Goal: Task Accomplishment & Management: Complete application form

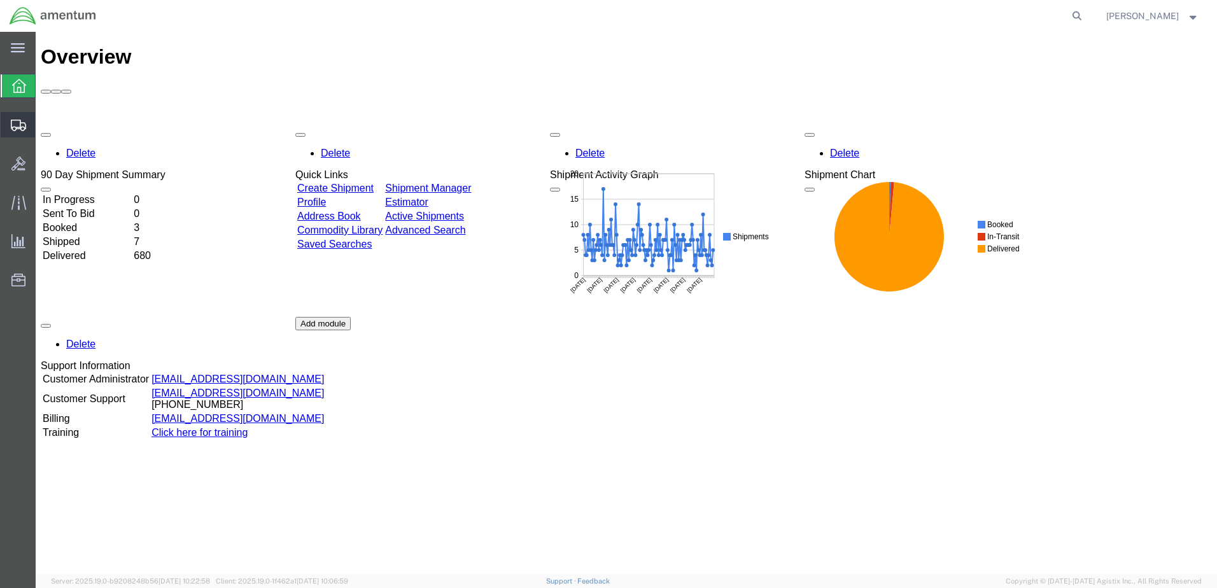
click at [0, 0] on span "Create Shipment" at bounding box center [0, 0] width 0 height 0
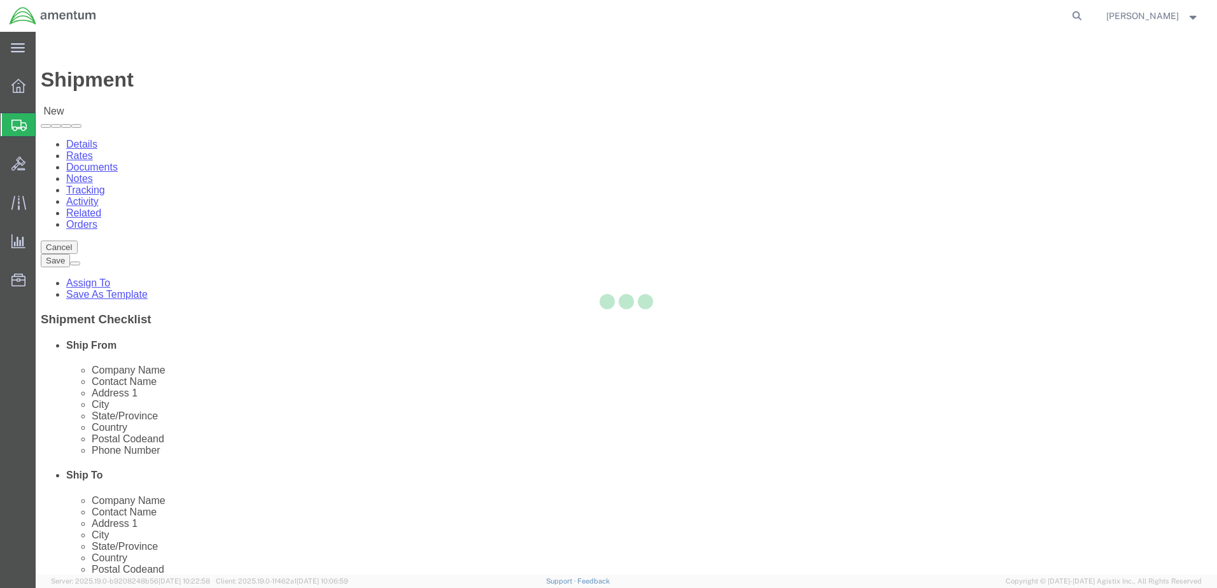
select select
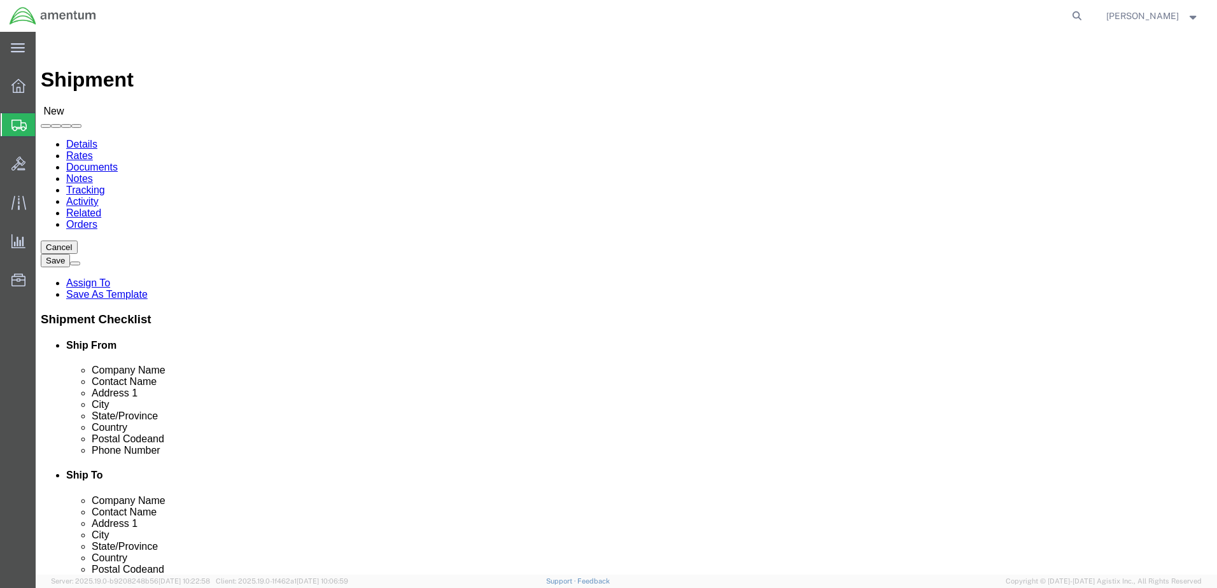
select select "MYPROFILE"
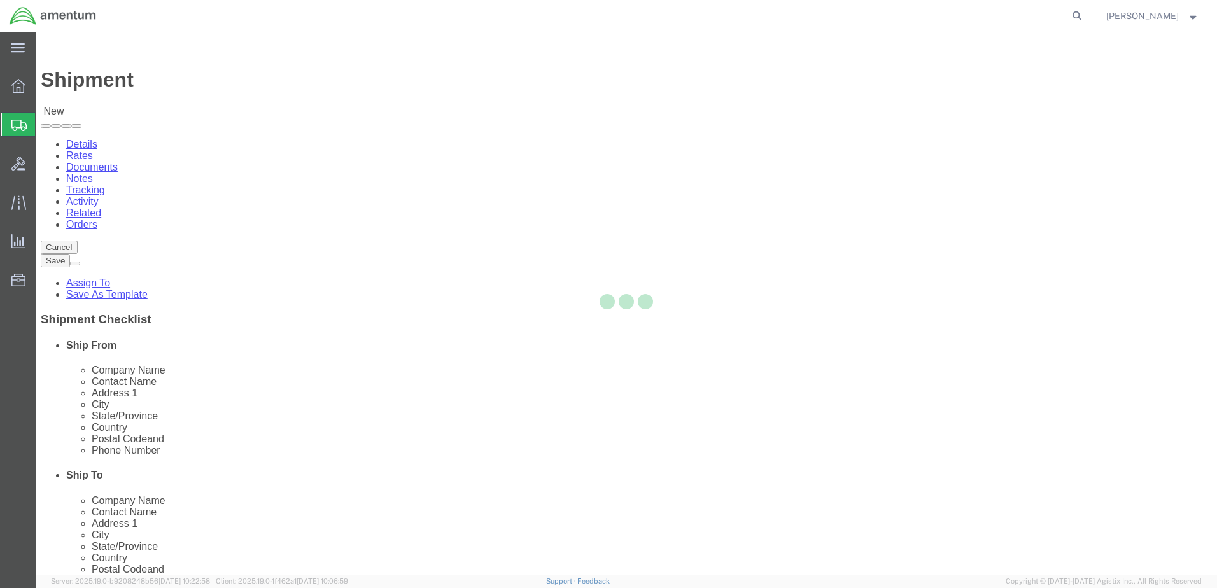
select select "CA"
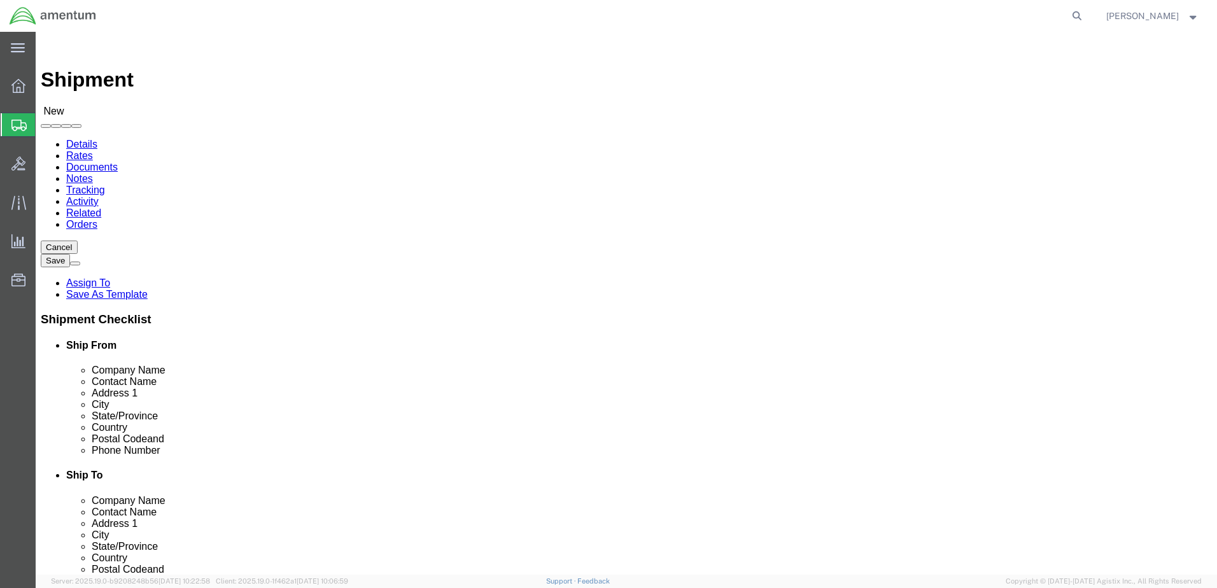
type input "sac"
select select "49943"
select select "CA"
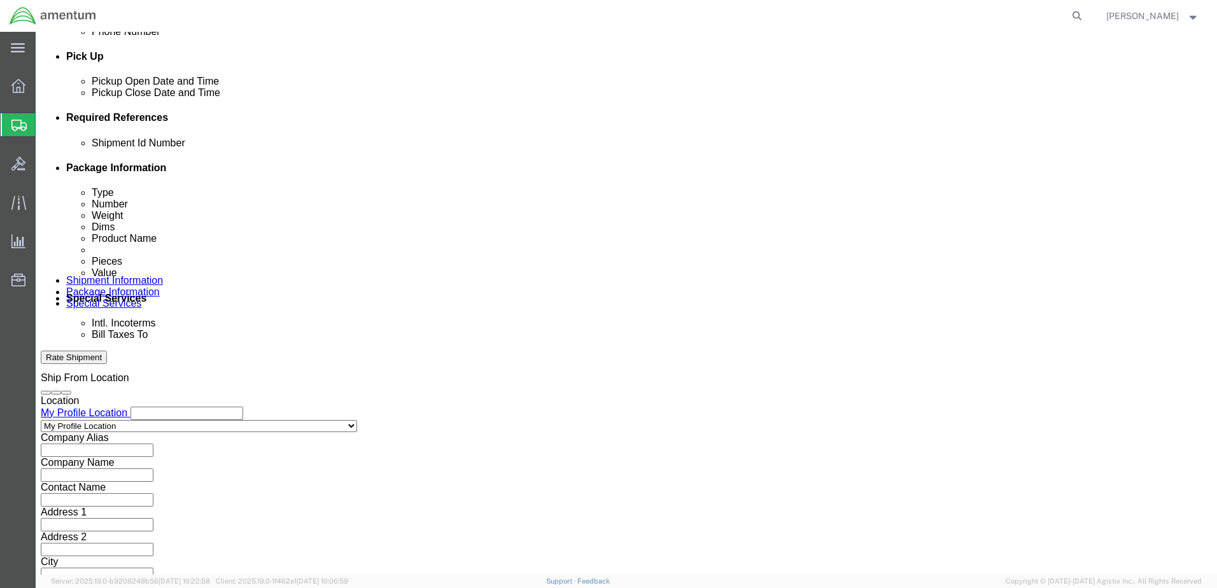
scroll to position [550, 0]
click button "Add reference"
click input "text"
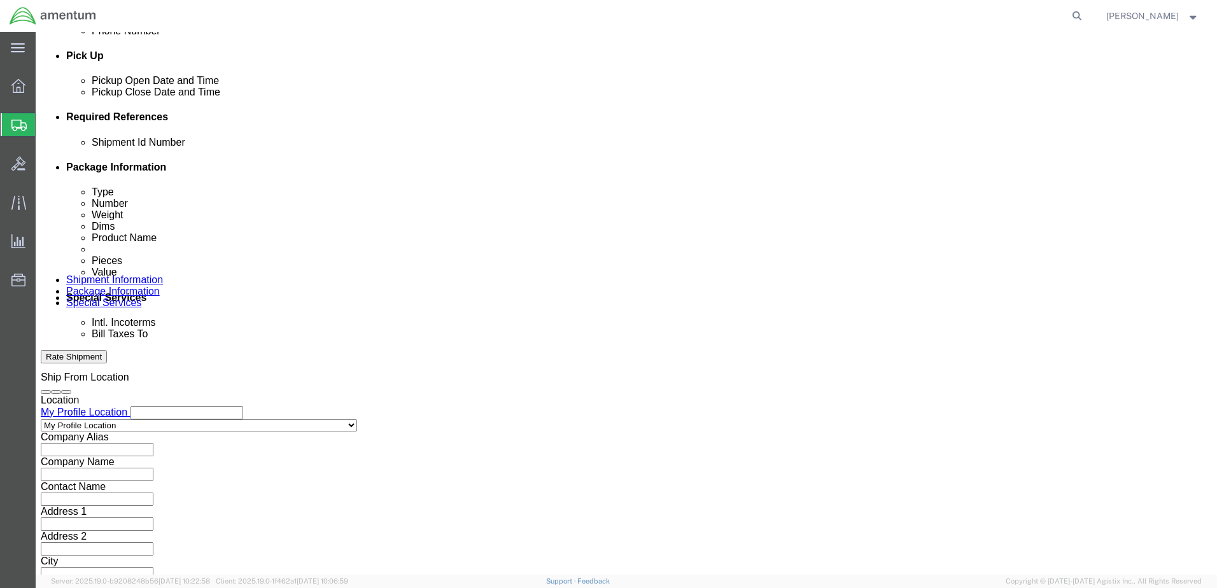
type input "09222025"
click select "Select Account Type Activity ID Airline Appointment Number ASN Batch Request # …"
select select "DEPT"
click select "Select Account Type Activity ID Airline Appointment Number ASN Batch Request # …"
click input "text"
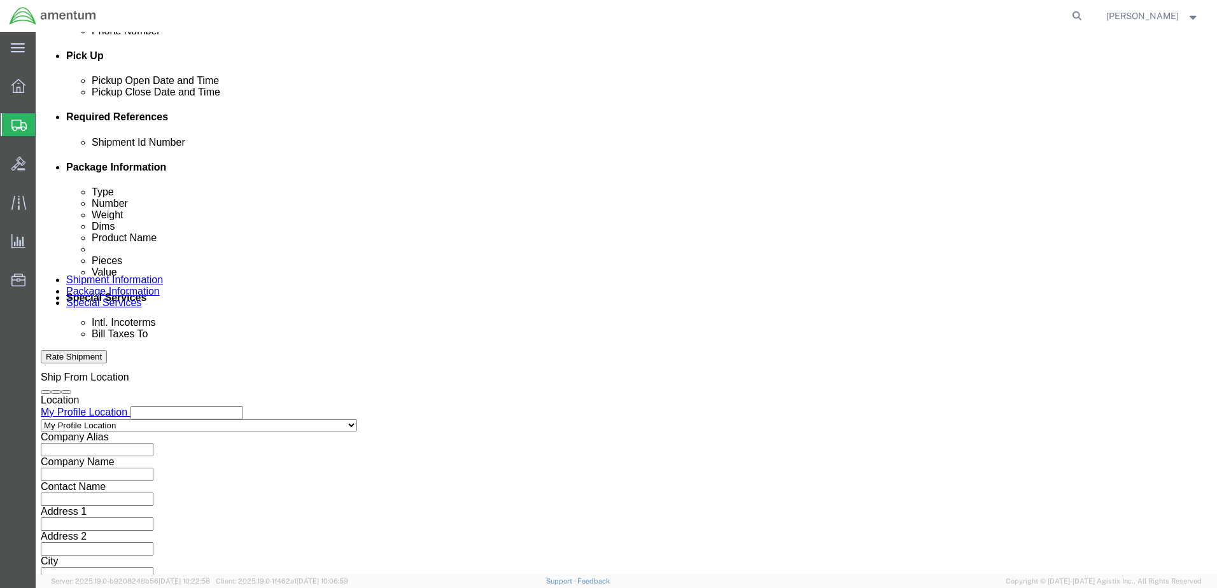
type input "CBP"
drag, startPoint x: 820, startPoint y: 223, endPoint x: 794, endPoint y: 233, distance: 27.2
click input "text"
paste input "AME-2025-IP01-FO013-2219-NAMC-Z000"
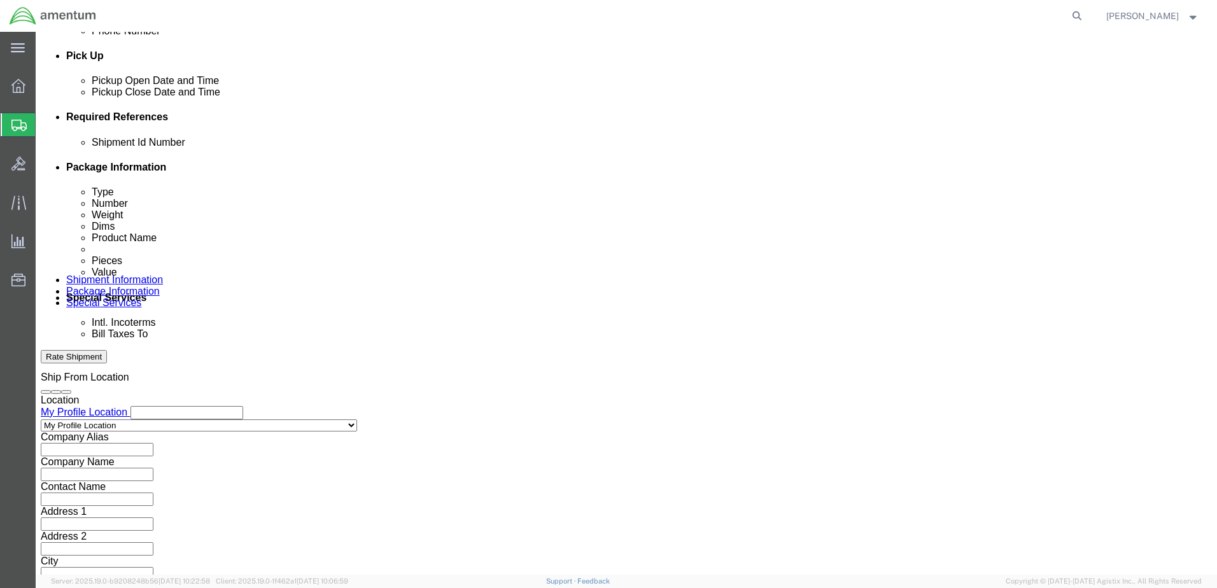
type input "AME-2025-IP01-FO013-2219-NAMC-Z000"
click select "Select Account Type Activity ID Airline Appointment Number ASN Batch Request # …"
select select "PROJNUM"
click select "Select Account Type Activity ID Airline Appointment Number ASN Batch Request # …"
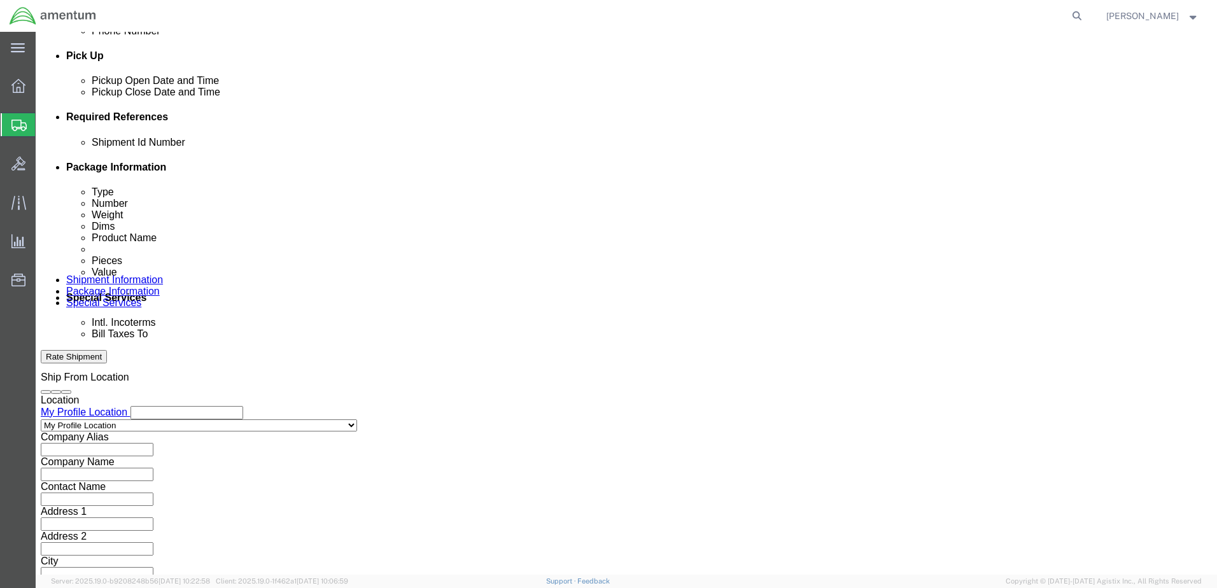
click select "Select Account Type Activity ID Airline Appointment Number ASN Batch Request # …"
select select "CUSTREF"
click select "Select Account Type Activity ID Airline Appointment Number ASN Batch Request # …"
click input "text"
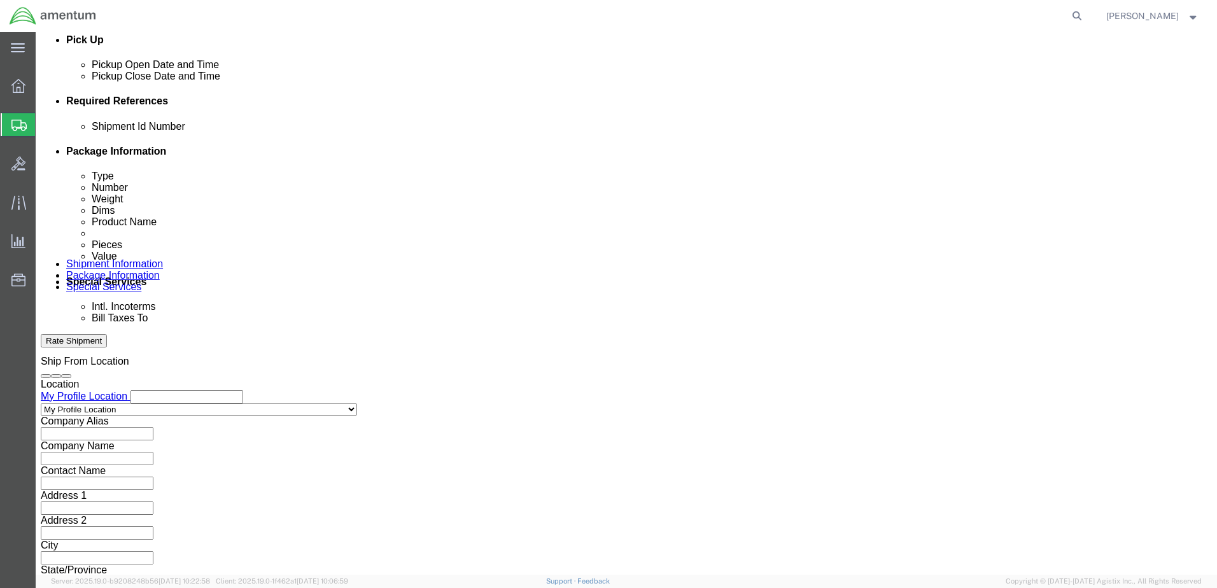
scroll to position [574, 0]
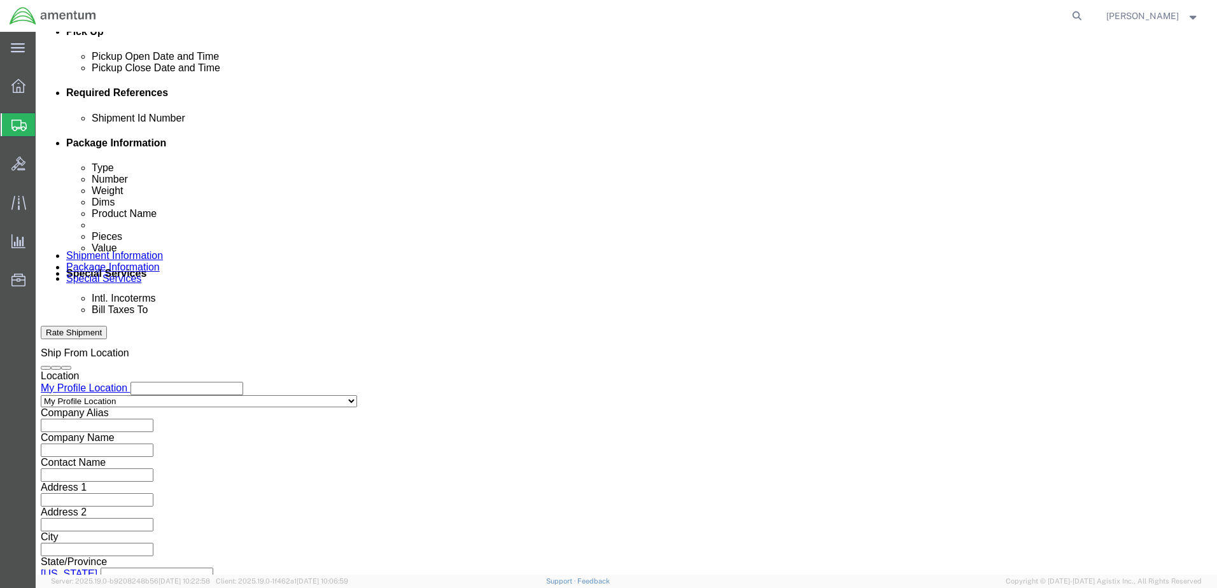
type input "CAL Rtn"
click button "Continue"
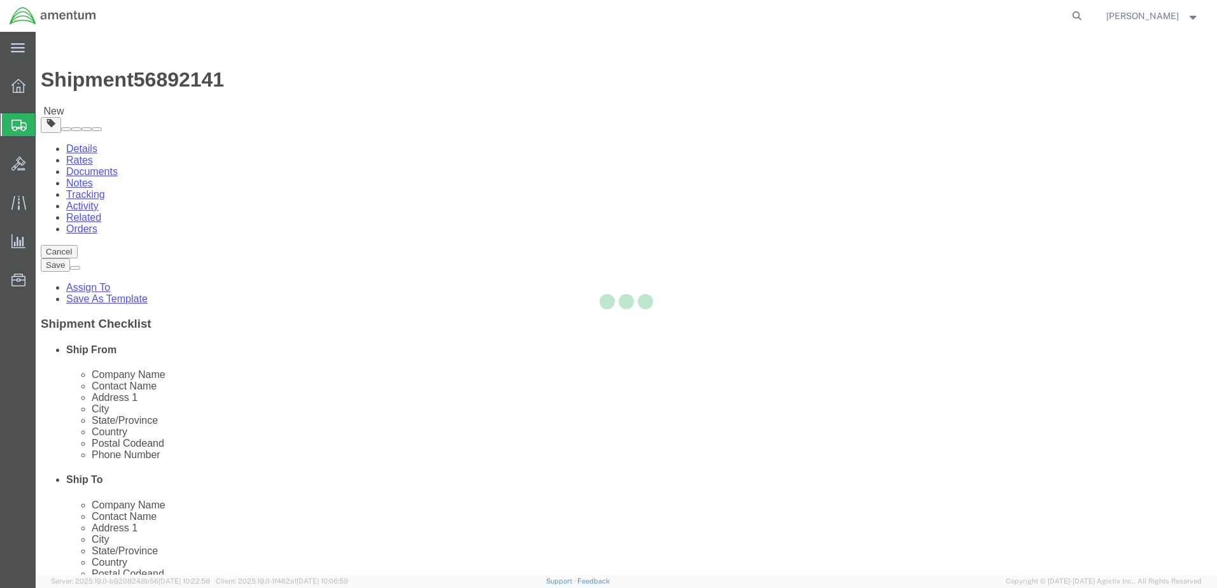
select select "CBOX"
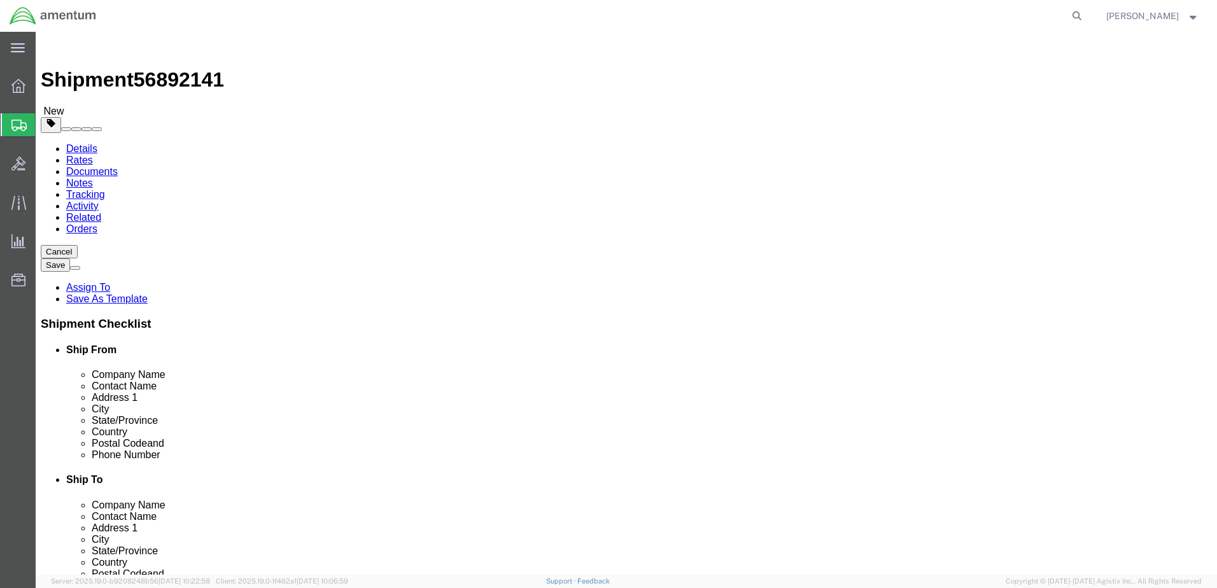
click input "text"
type input "12"
type input "9"
type input "3.0"
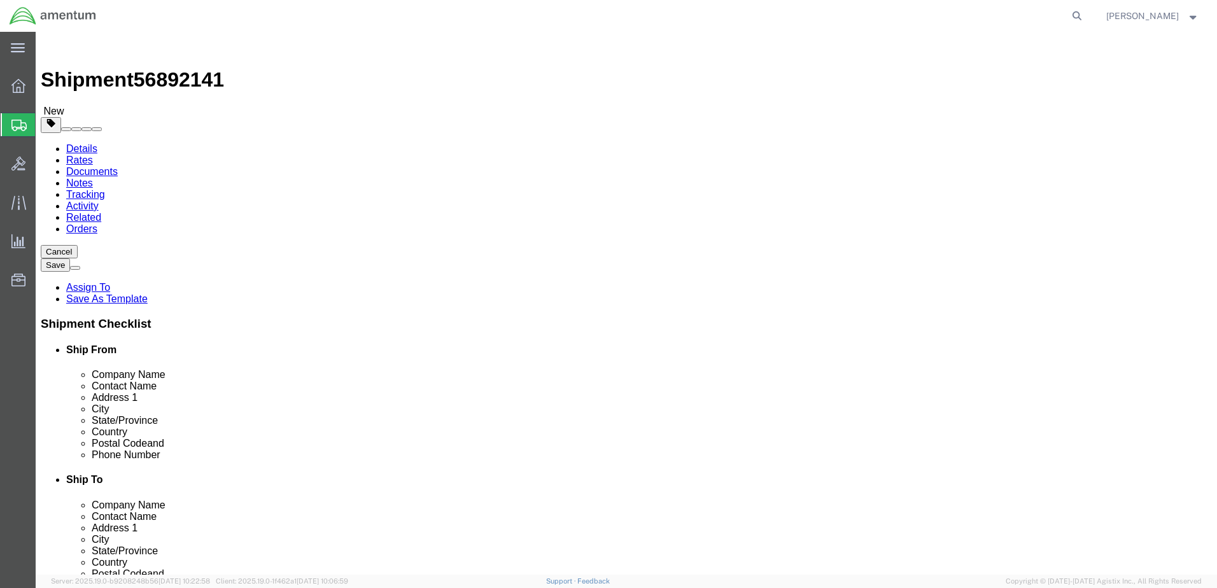
drag, startPoint x: 161, startPoint y: 323, endPoint x: 164, endPoint y: 332, distance: 8.9
click ul
click link "Add Content"
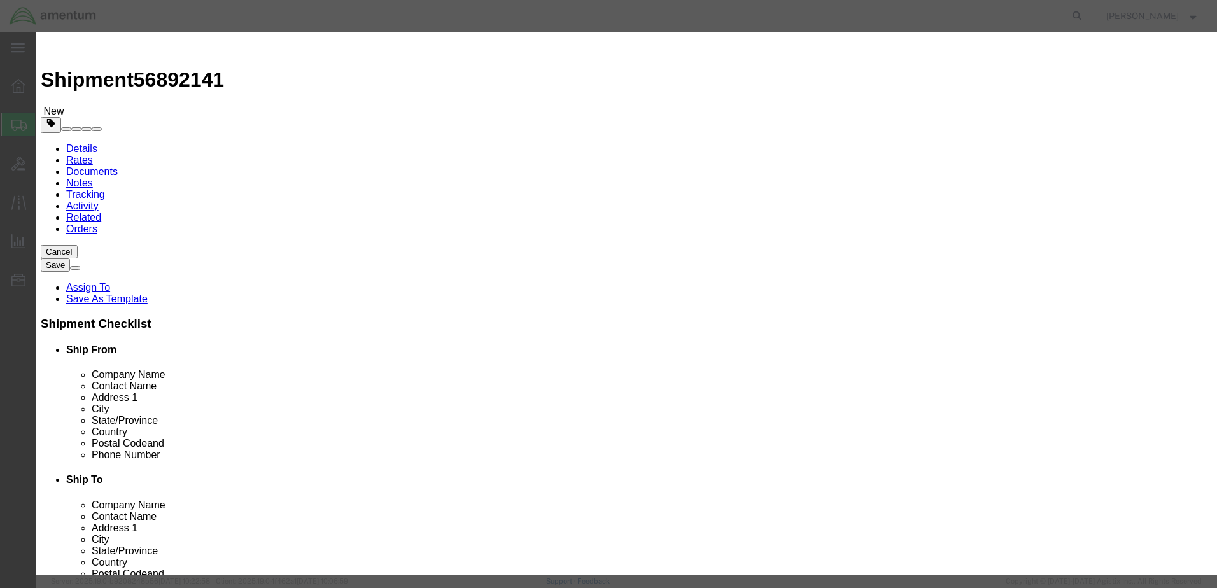
click input "text"
type input "Tire Inflator TPGDL1000C"
drag, startPoint x: 384, startPoint y: 124, endPoint x: 373, endPoint y: 123, distance: 10.9
click input "0"
type input "1"
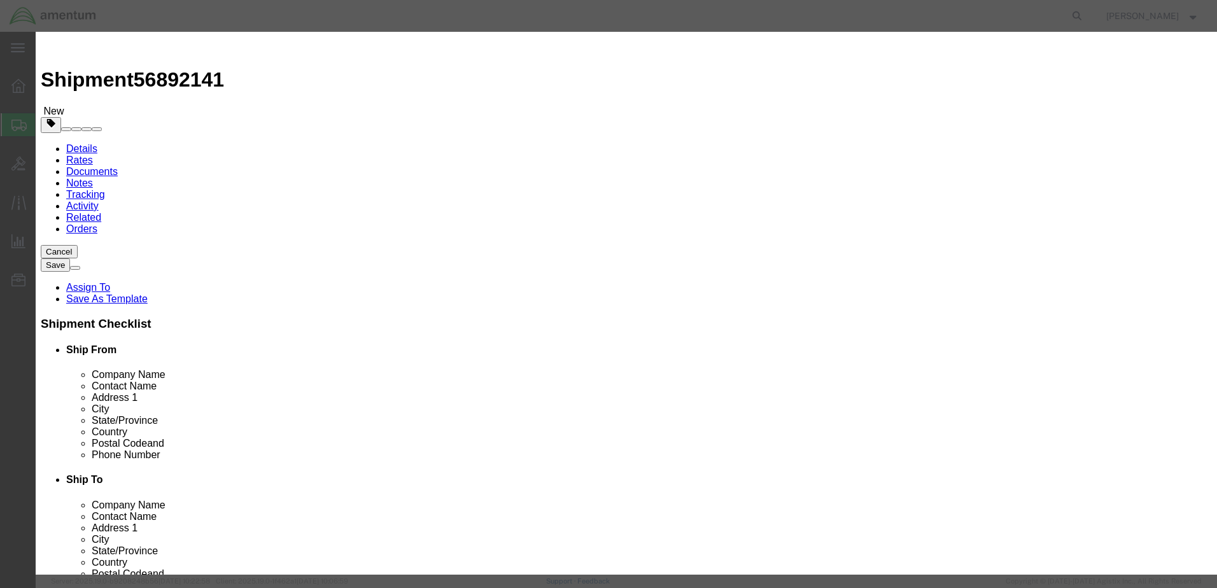
click input "text"
type input "400.00"
click button "Save & Close"
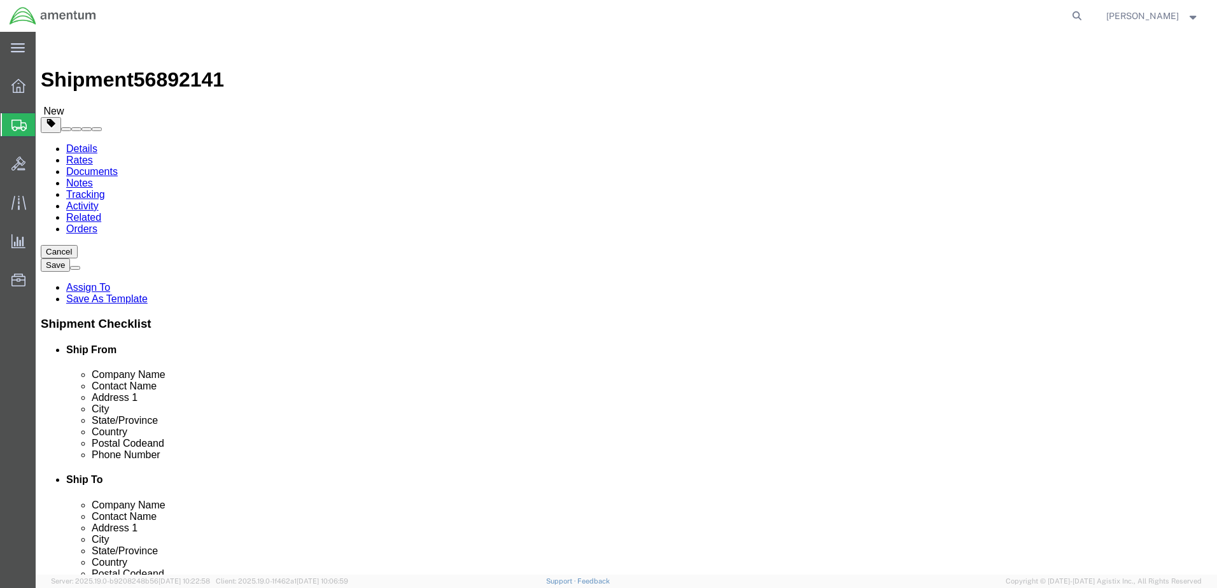
click button "Rate Shipment"
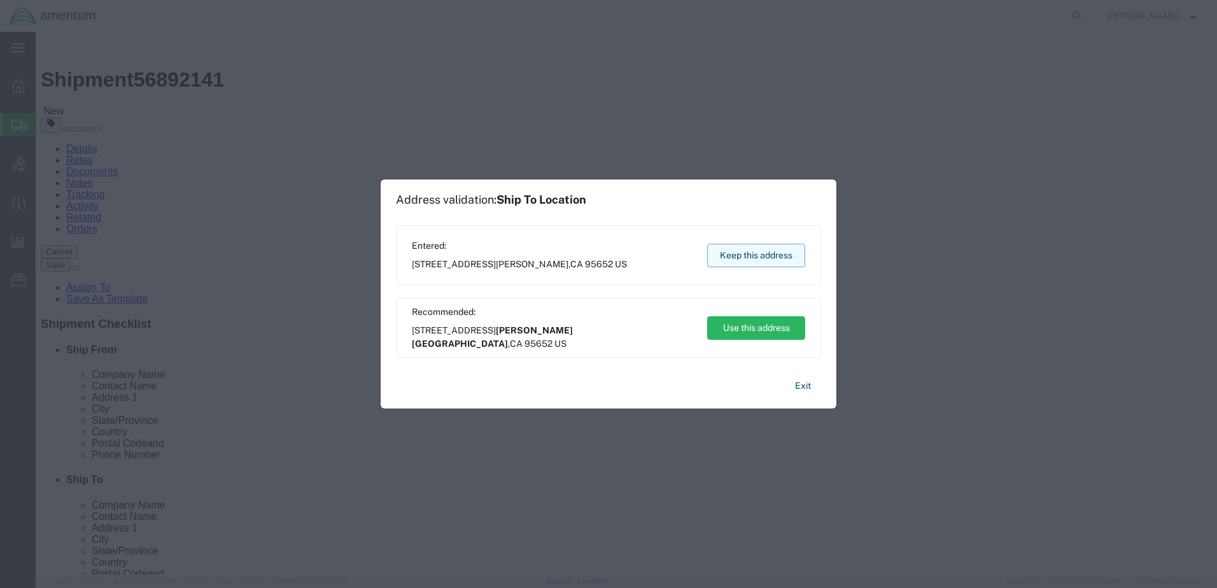
click at [751, 259] on button "Keep this address" at bounding box center [756, 256] width 98 height 24
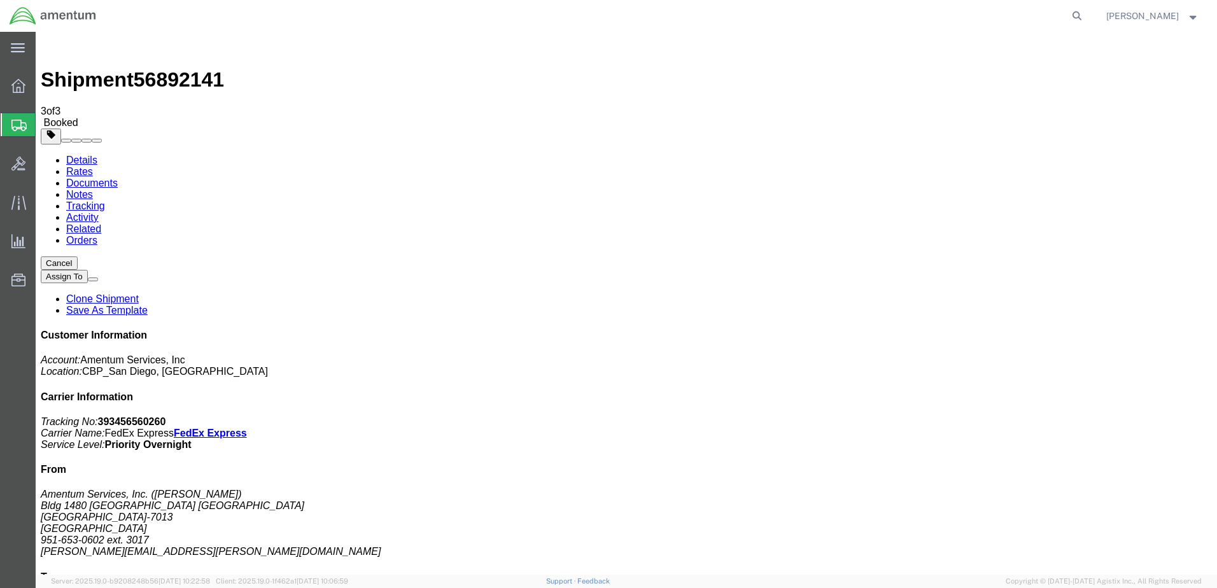
click at [139, 293] on link "Clone Shipment" at bounding box center [102, 298] width 73 height 11
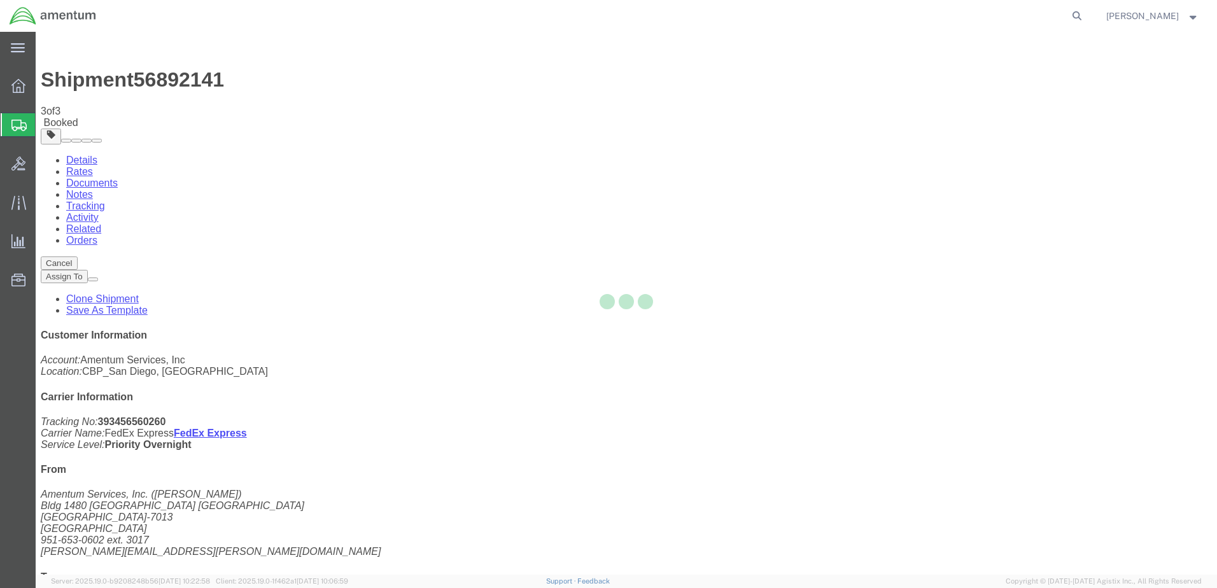
select select "49946"
select select "49943"
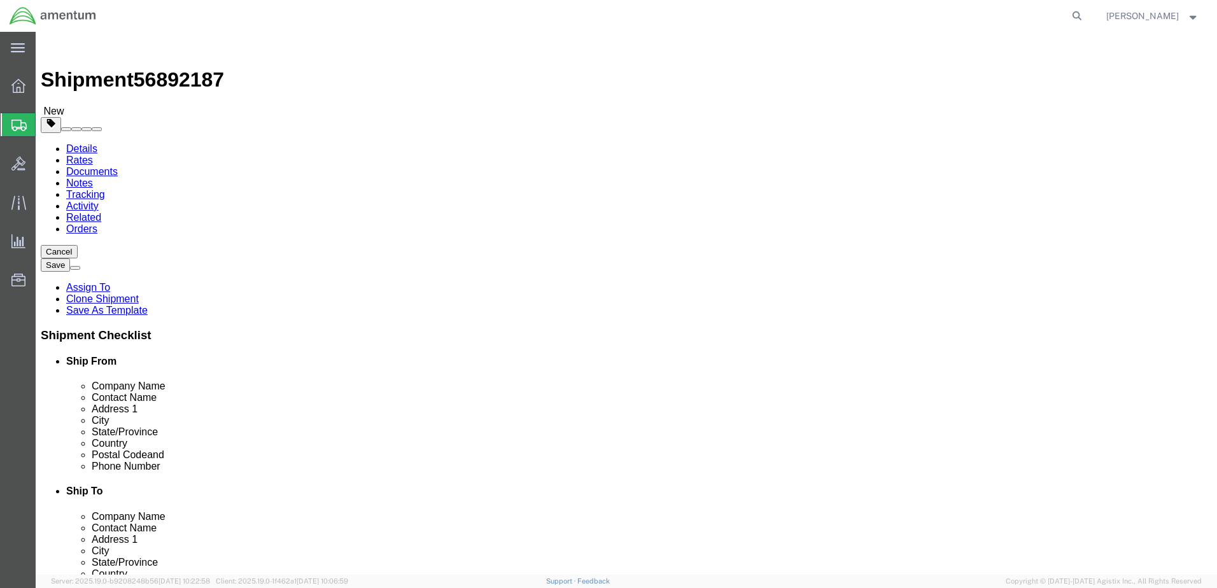
type input "wrs"
select select "49942"
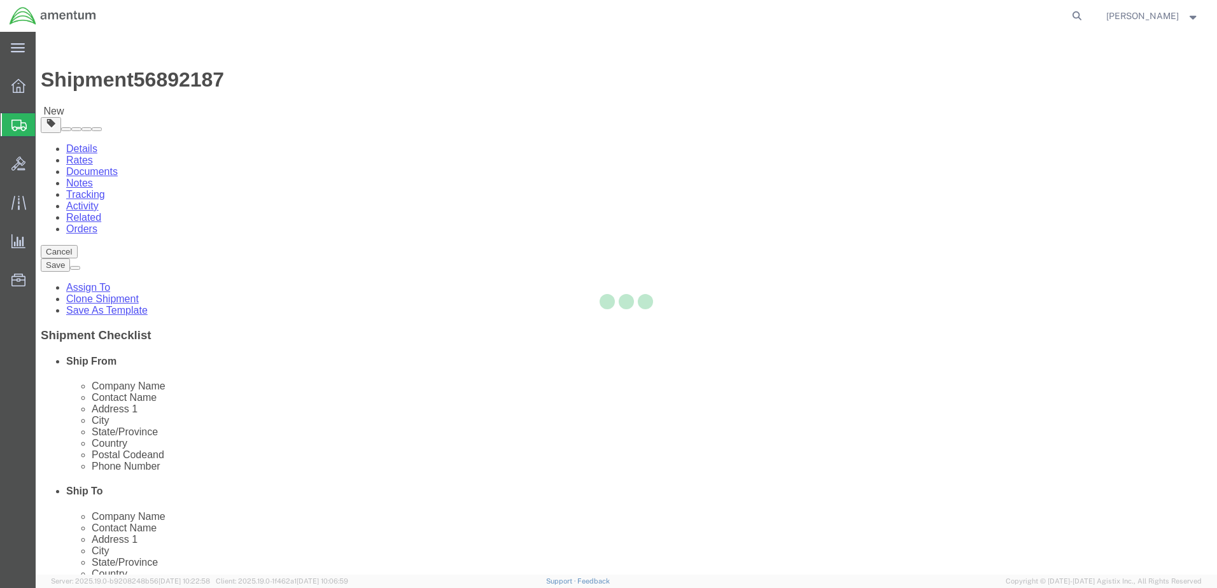
type input "92518"
type input "[PHONE_NUMBER]"
type input "7002"
type input "[EMAIL_ADDRESS][PERSON_NAME][DOMAIN_NAME]"
select select "CA"
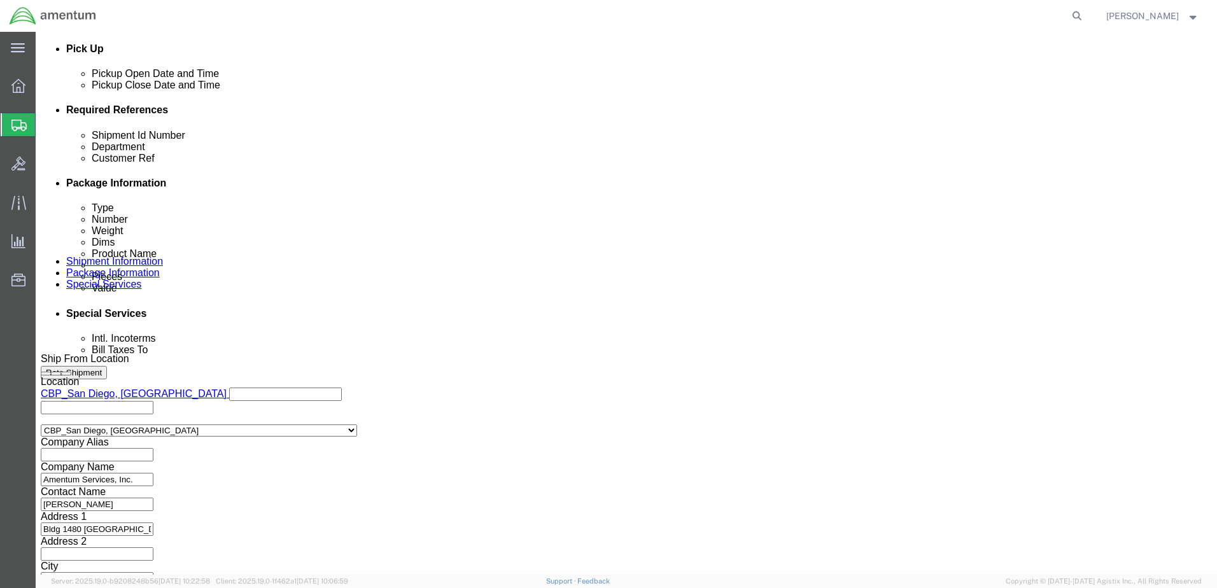
scroll to position [574, 0]
click button "Continue"
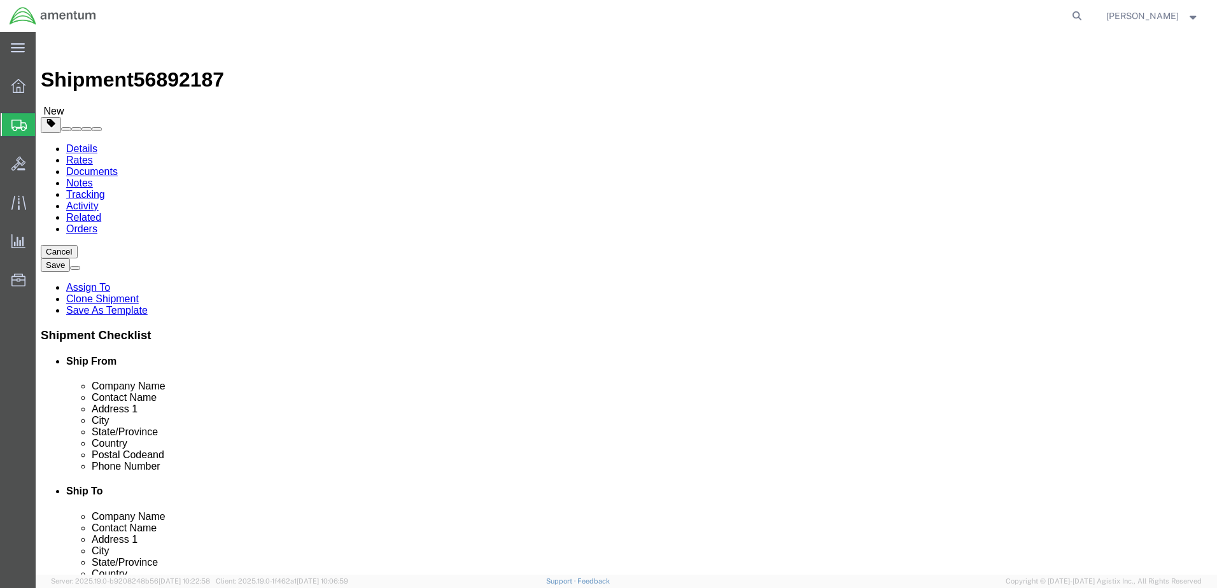
click input "12.00"
type input "10"
type input "6"
type input "9"
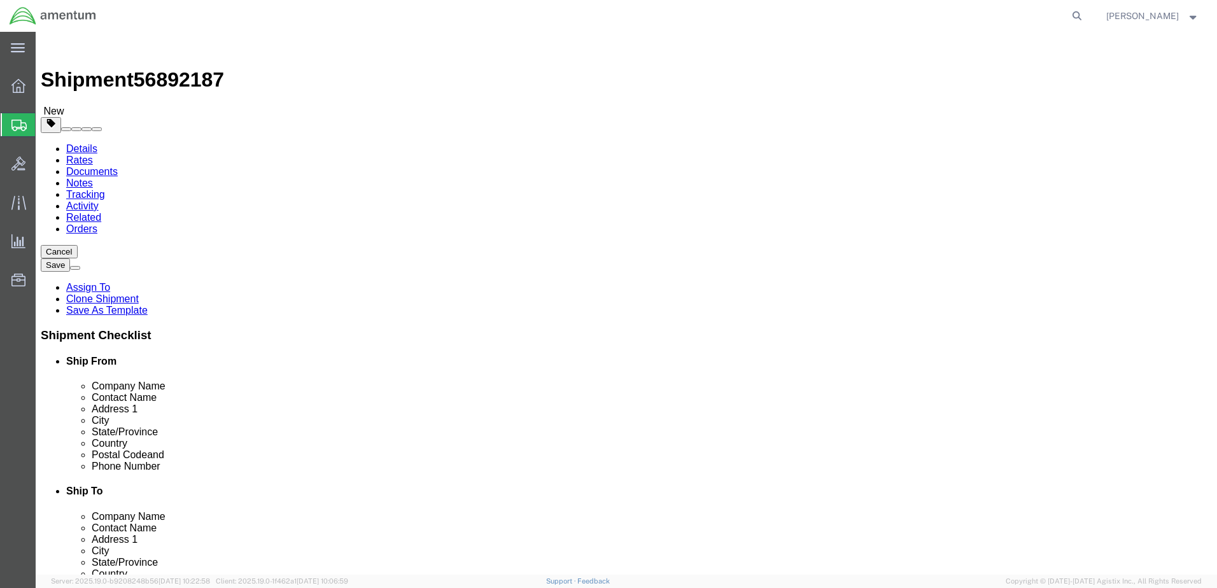
type input "2.0"
click dd "1.00 Each"
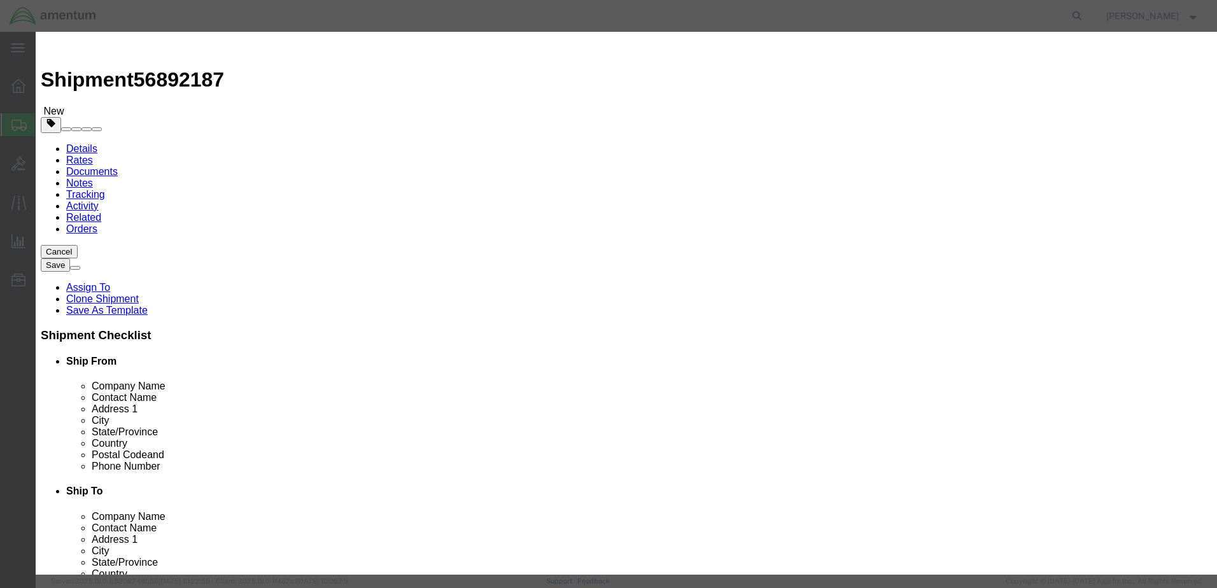
drag, startPoint x: 477, startPoint y: 96, endPoint x: 345, endPoint y: 87, distance: 132.8
click div "Commodity library Product Name Tire Inflator TPGDL1000C Pieces 1.00 Select Bag …"
type input "Guages"
drag, startPoint x: 412, startPoint y: 128, endPoint x: 335, endPoint y: 119, distance: 77.5
click div "Pieces Number of pieces inside all the packages 1.00 Select Bag Barrels 100Boar…"
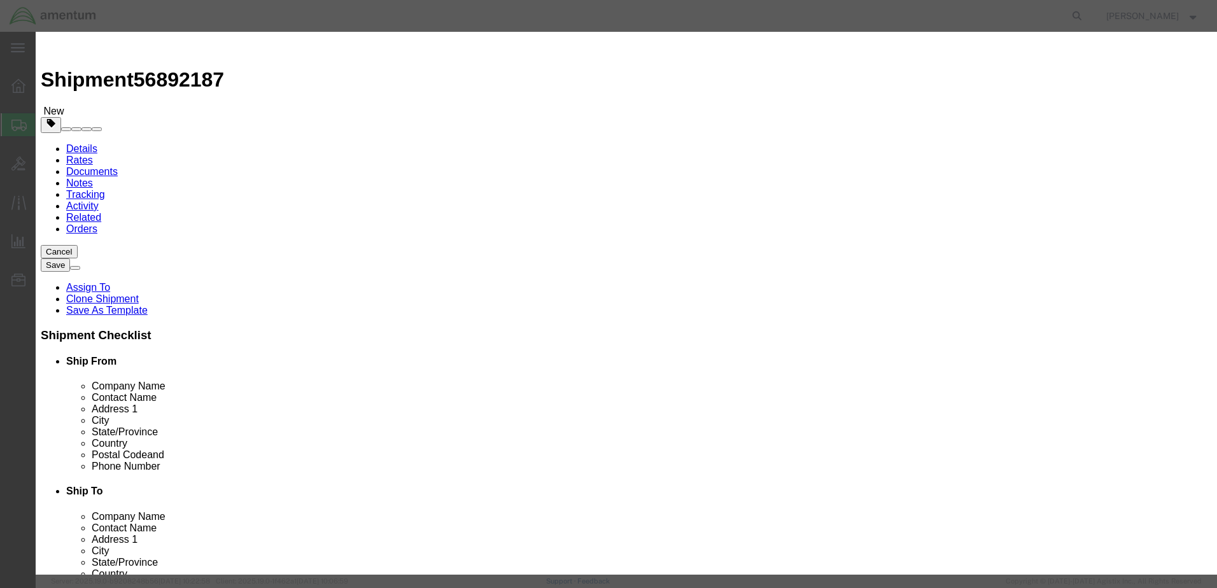
type input "2.0"
type input "800"
drag, startPoint x: 428, startPoint y: 36, endPoint x: 425, endPoint y: 46, distance: 10.7
click h3 "Edit content"
drag, startPoint x: 400, startPoint y: 145, endPoint x: 346, endPoint y: 140, distance: 54.3
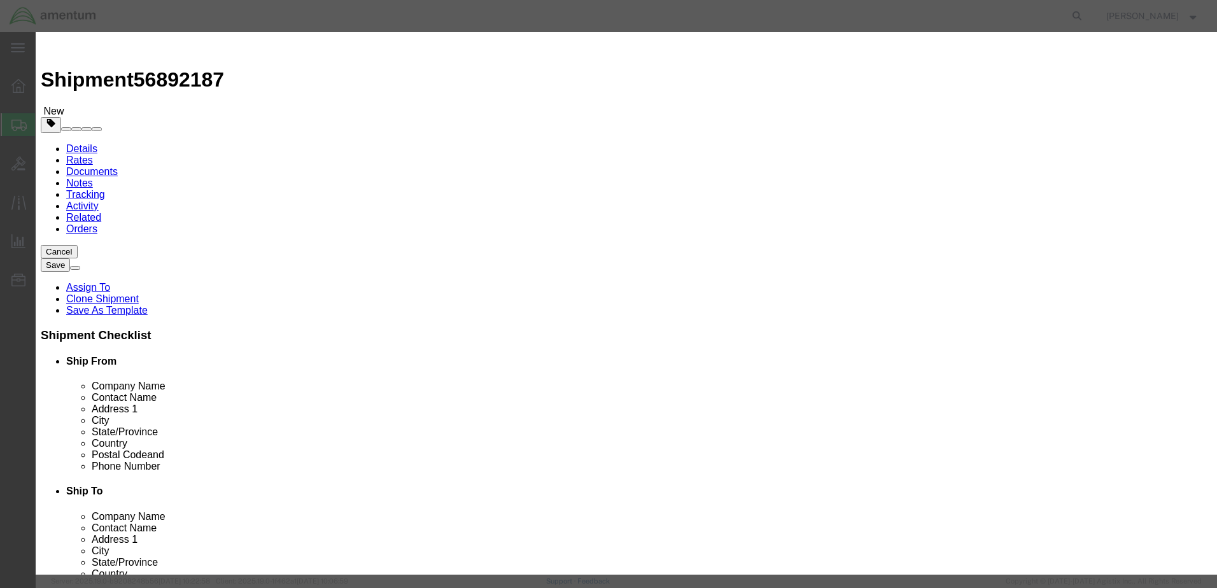
click div "Total Value 800 Select ADP AED AFN ALL AMD AOA ARS ATS AUD AWG AZN BAM BBD BDT …"
click h3 "Edit content"
click button "Save & Close"
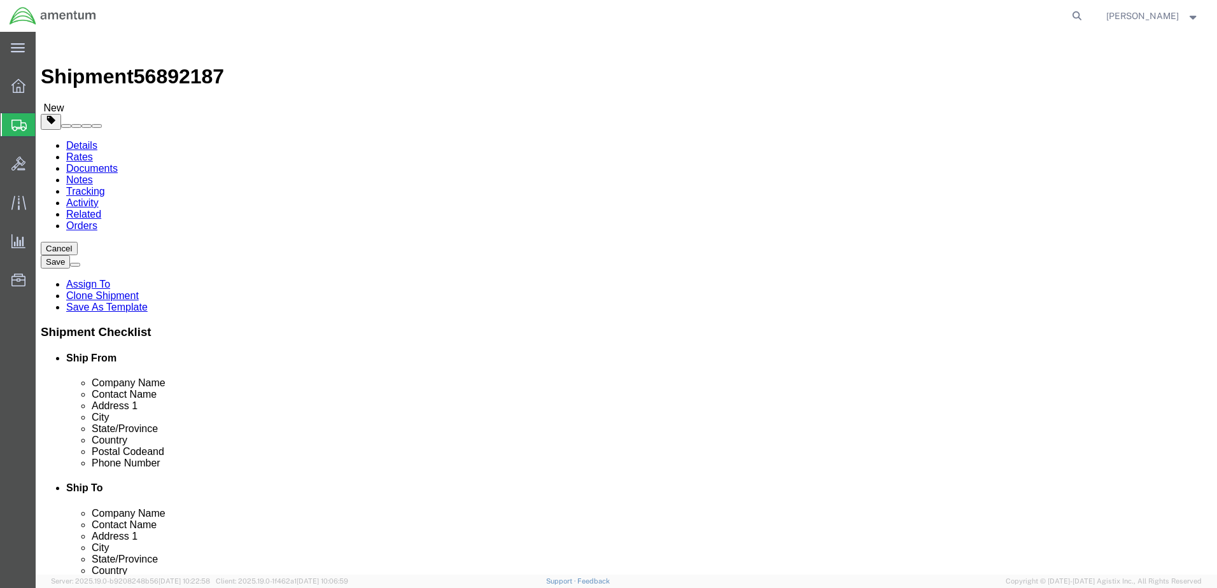
scroll to position [4, 0]
click button "Rate Shipment"
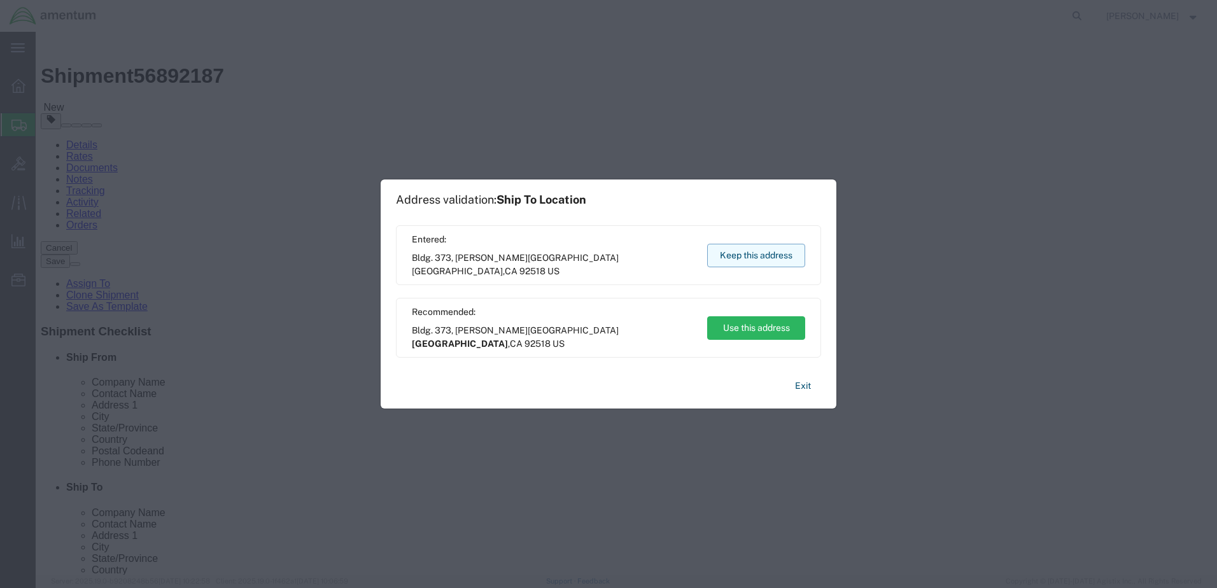
click at [751, 255] on button "Keep this address" at bounding box center [756, 256] width 98 height 24
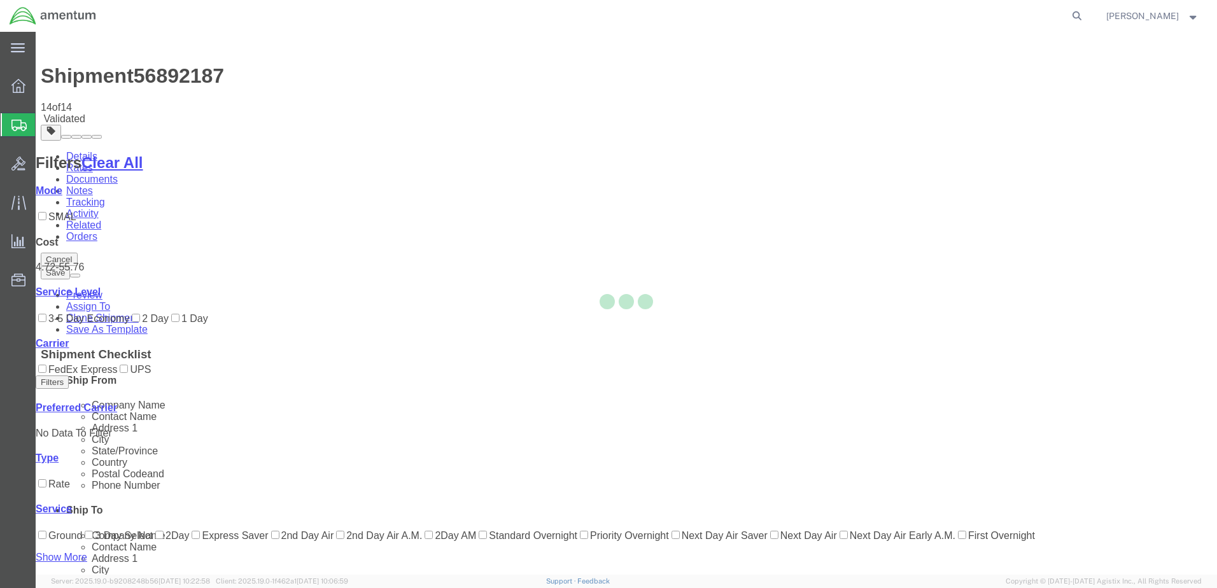
scroll to position [0, 0]
